Goal: Transaction & Acquisition: Purchase product/service

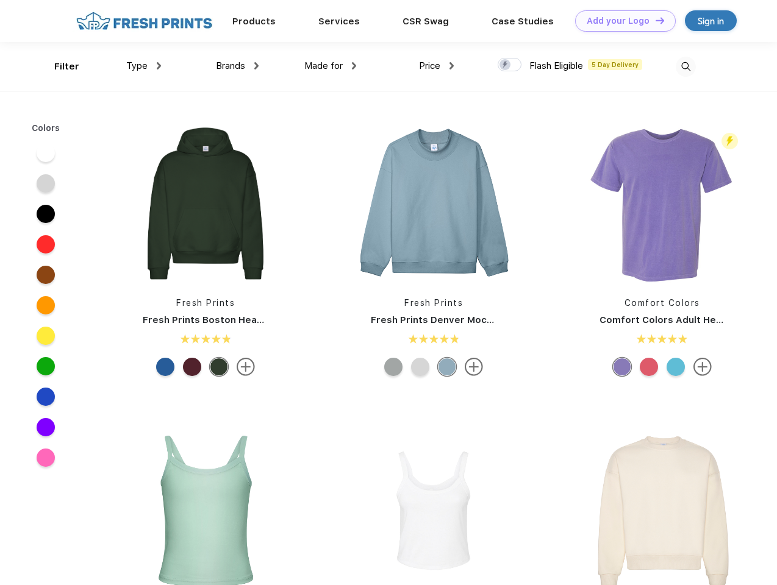
scroll to position [1, 0]
click at [621, 21] on link "Add your Logo Design Tool" at bounding box center [625, 20] width 101 height 21
click at [0, 0] on div "Design Tool" at bounding box center [0, 0] width 0 height 0
click at [654, 20] on link "Add your Logo Design Tool" at bounding box center [625, 20] width 101 height 21
click at [59, 66] on div "Filter" at bounding box center [66, 67] width 25 height 14
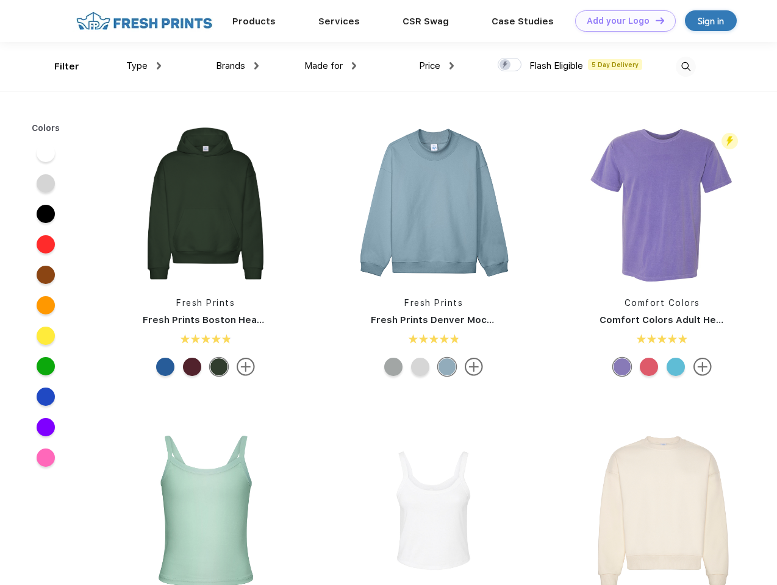
click at [144, 66] on span "Type" at bounding box center [136, 65] width 21 height 11
click at [237, 66] on span "Brands" at bounding box center [230, 65] width 29 height 11
click at [330, 66] on span "Made for" at bounding box center [323, 65] width 38 height 11
click at [436, 66] on span "Price" at bounding box center [429, 65] width 21 height 11
click at [510, 65] on div at bounding box center [509, 64] width 24 height 13
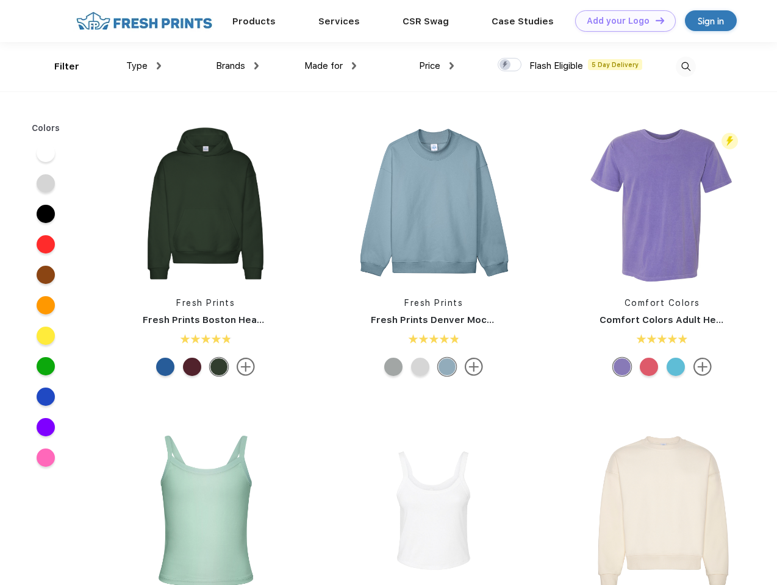
click at [505, 65] on input "checkbox" at bounding box center [501, 61] width 8 height 8
click at [685, 66] on img at bounding box center [685, 67] width 20 height 20
